Goal: Task Accomplishment & Management: Manage account settings

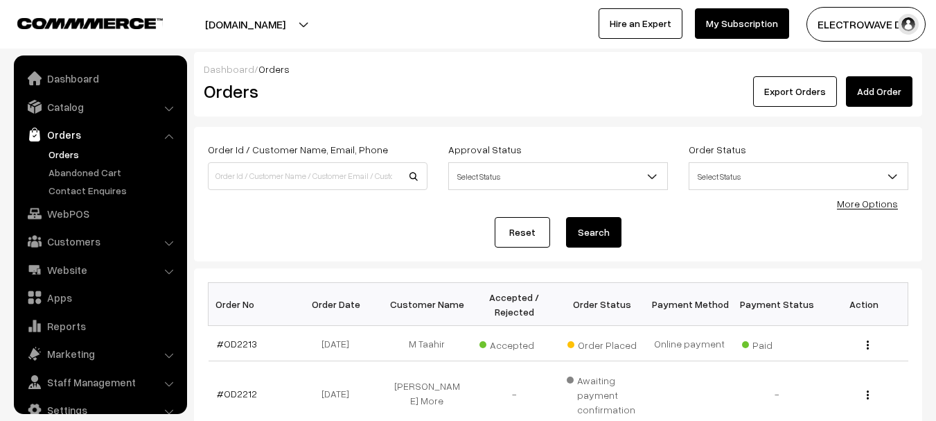
click at [67, 150] on link "Orders" at bounding box center [113, 154] width 137 height 15
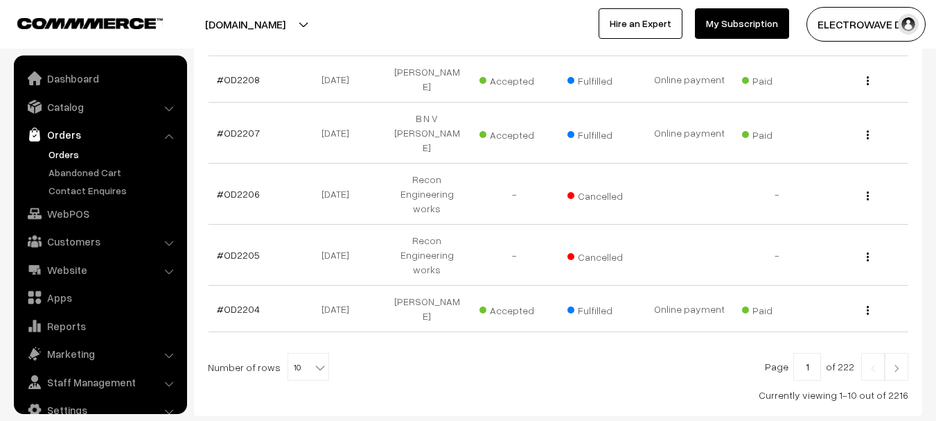
scroll to position [22, 0]
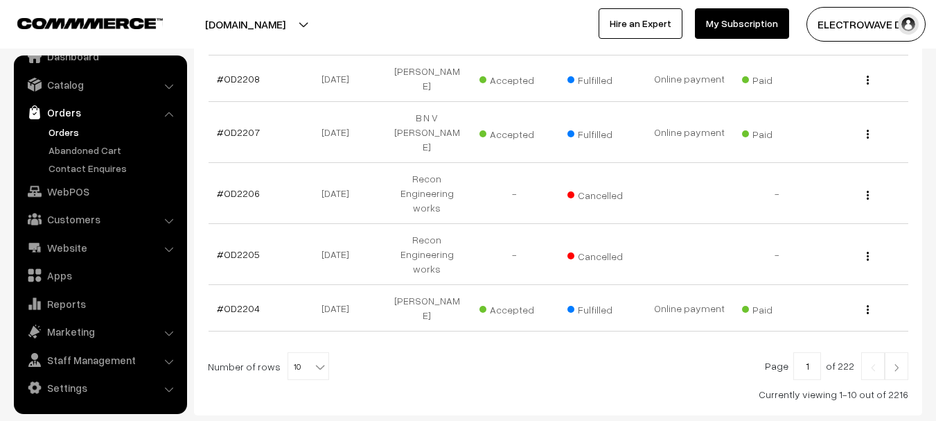
click at [300, 353] on span "10" at bounding box center [308, 367] width 40 height 28
select select "100"
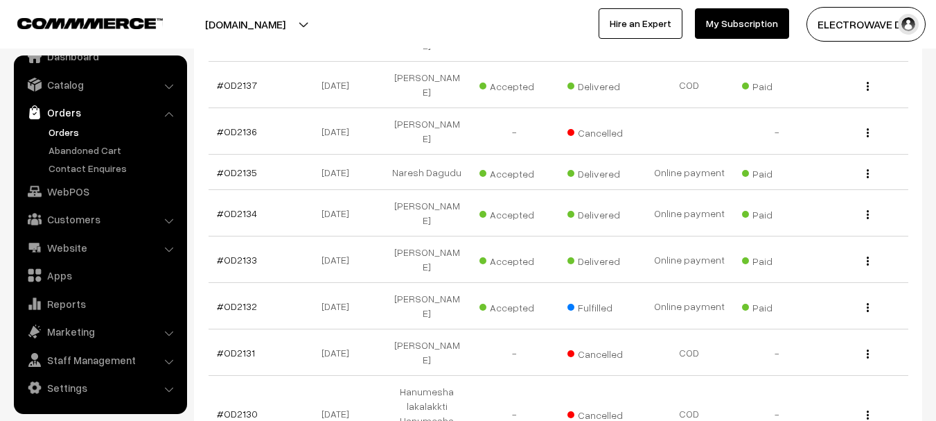
scroll to position [4070, 0]
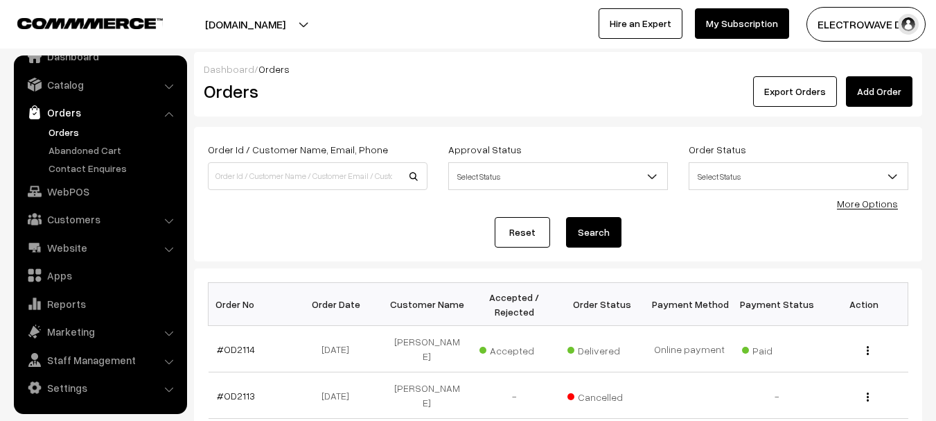
scroll to position [2599, 0]
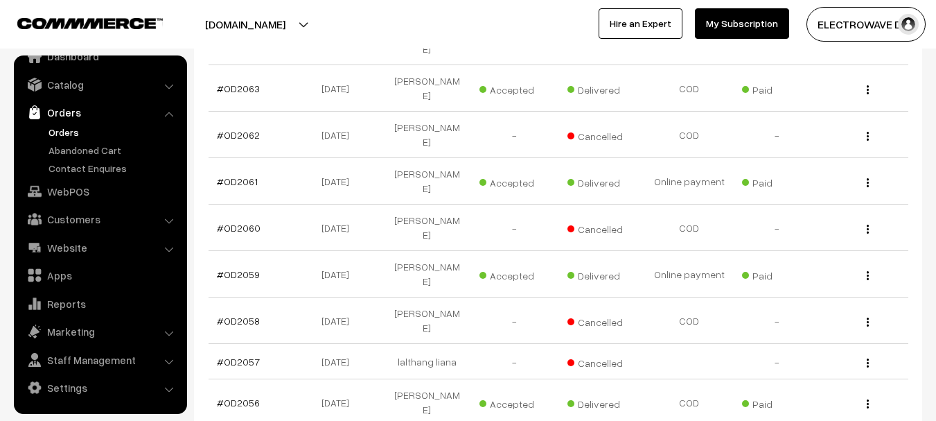
copy link "OD2050"
drag, startPoint x: 257, startPoint y: 170, endPoint x: 225, endPoint y: 167, distance: 32.0
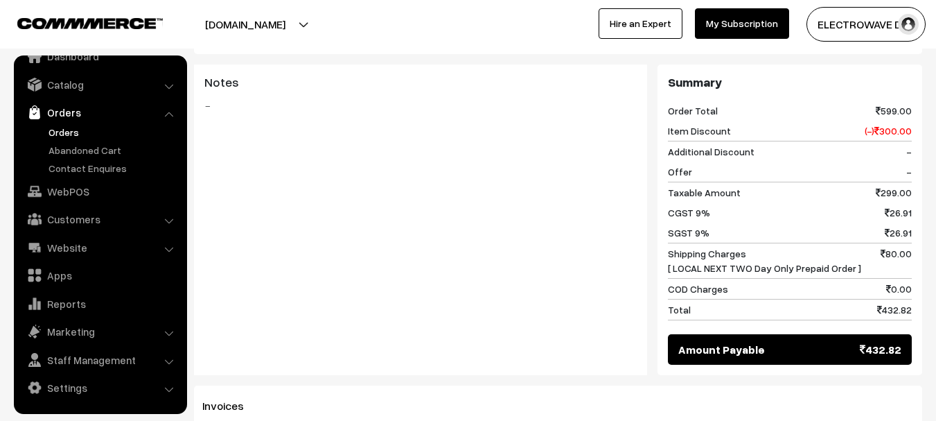
scroll to position [554, 0]
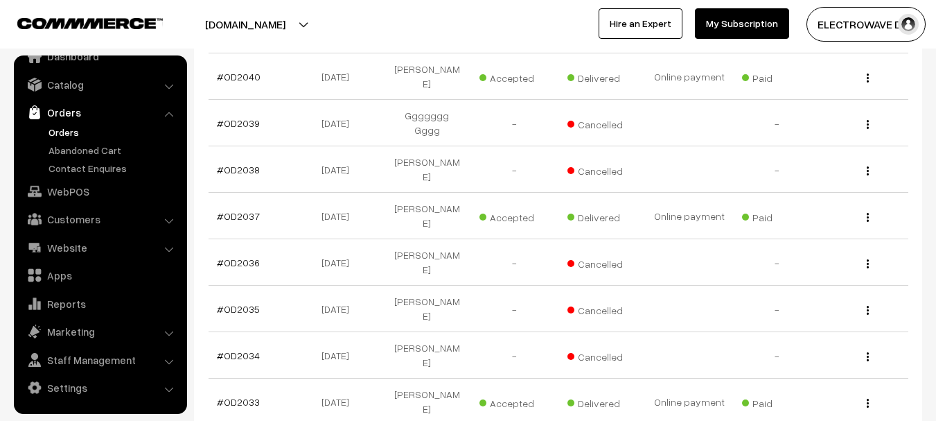
scroll to position [3428, 0]
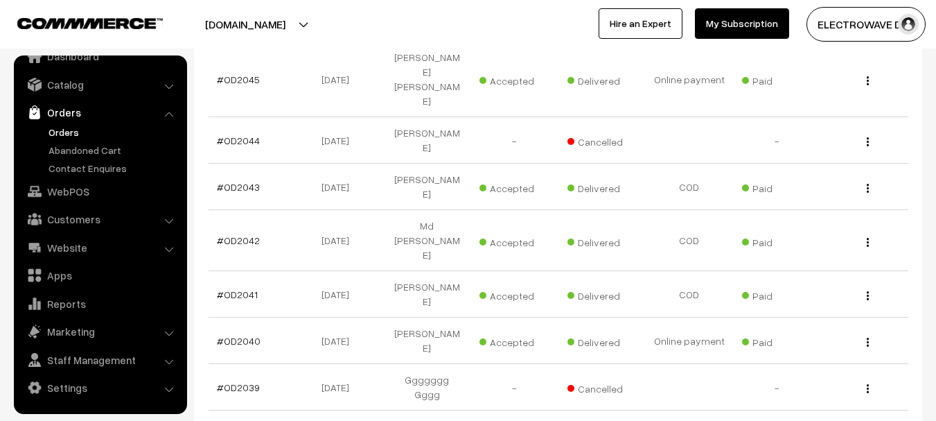
copy link "OD2027"
drag, startPoint x: 261, startPoint y: 178, endPoint x: 225, endPoint y: 175, distance: 35.5
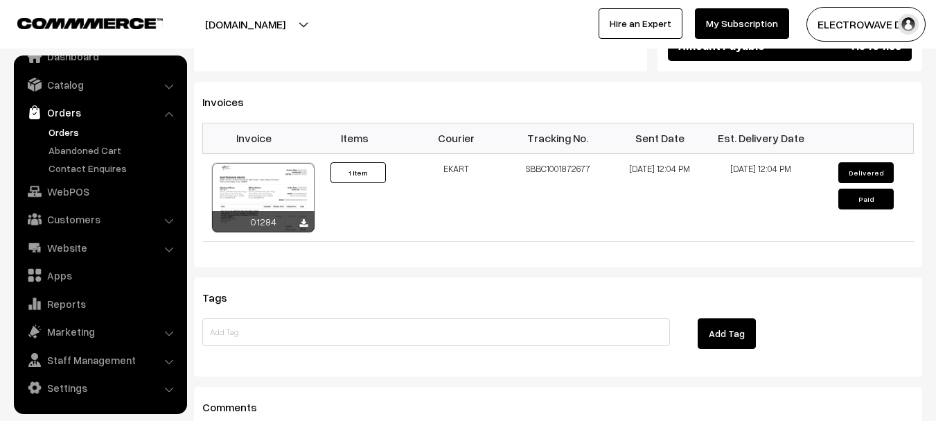
scroll to position [647, 0]
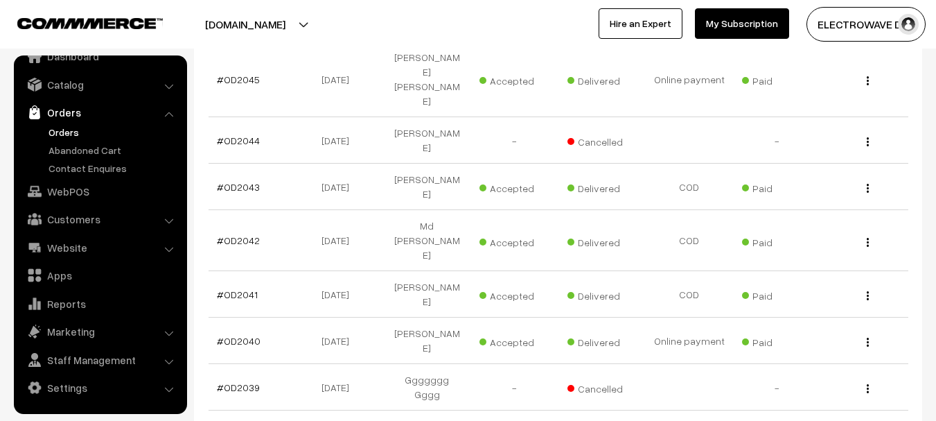
scroll to position [3820, 0]
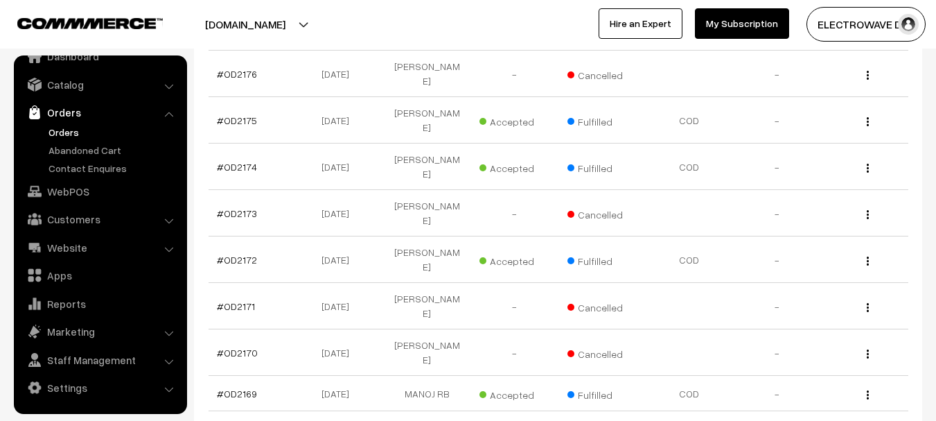
scroll to position [4070, 0]
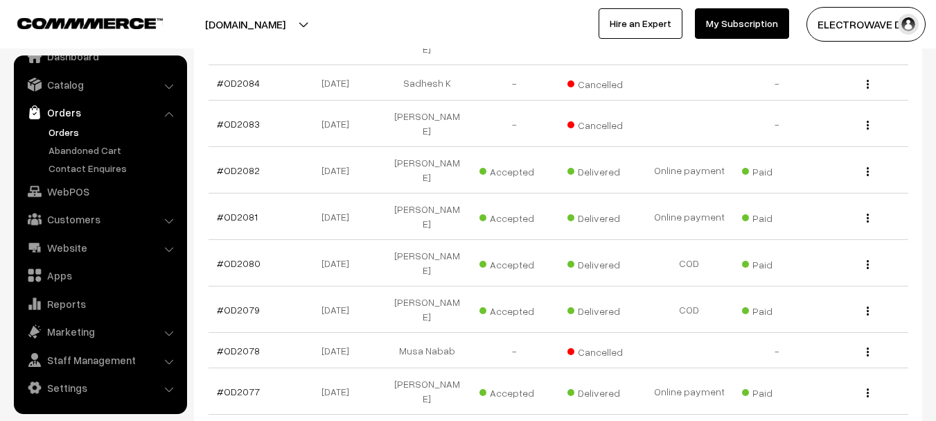
scroll to position [1662, 0]
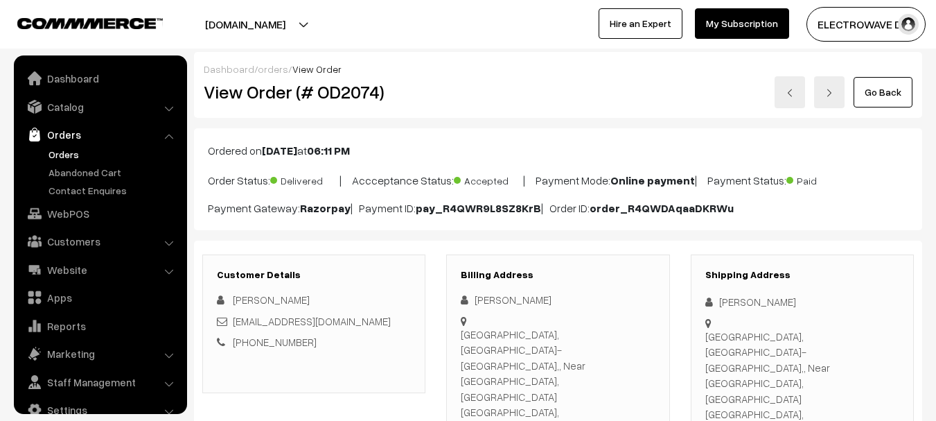
scroll to position [22, 0]
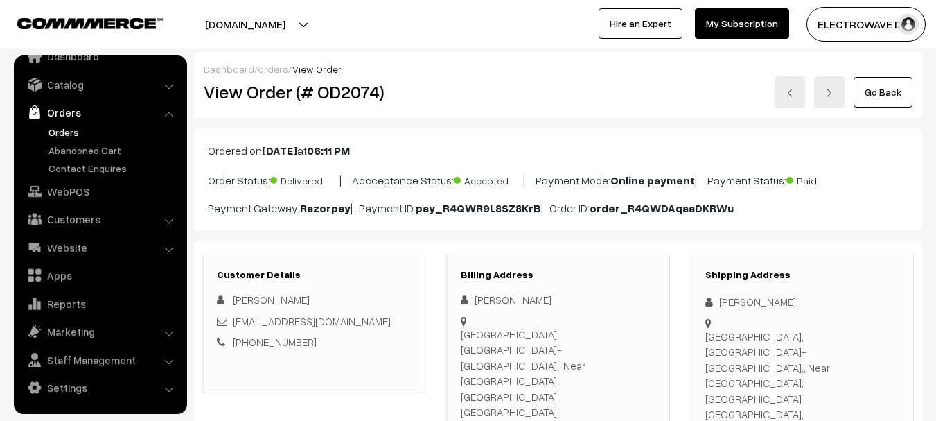
click at [348, 92] on h2 "View Order (# OD2074)" at bounding box center [315, 91] width 222 height 21
copy h2 "OD2074"
